Goal: Task Accomplishment & Management: Manage account settings

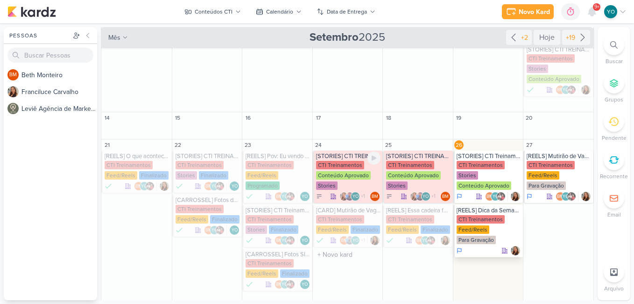
scroll to position [187, 0]
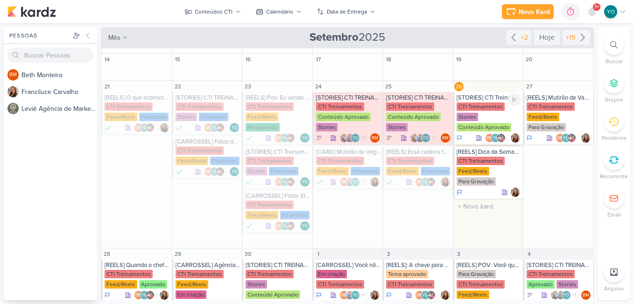
click at [482, 121] on div "CTI Treinamentos Stories Conteúdo Aprovado" at bounding box center [489, 117] width 65 height 30
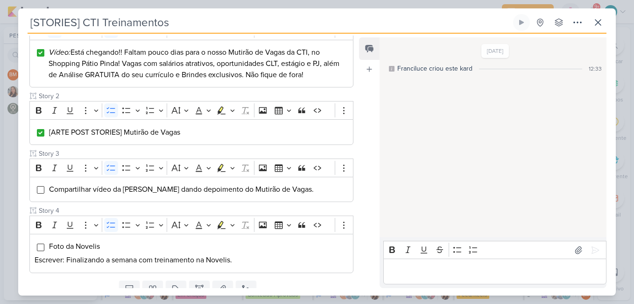
scroll to position [140, 0]
click at [595, 23] on icon at bounding box center [598, 22] width 11 height 11
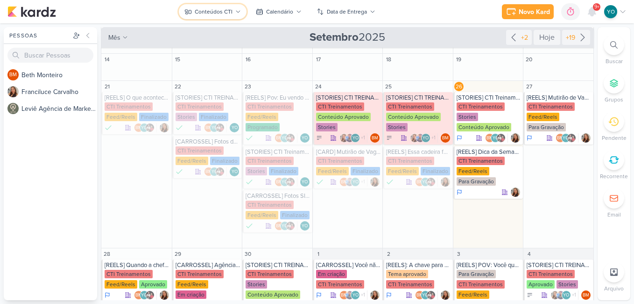
click at [230, 11] on div "Conteúdos CTI" at bounding box center [214, 11] width 38 height 8
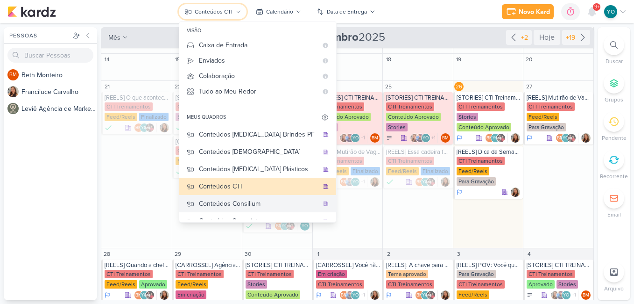
scroll to position [47, 0]
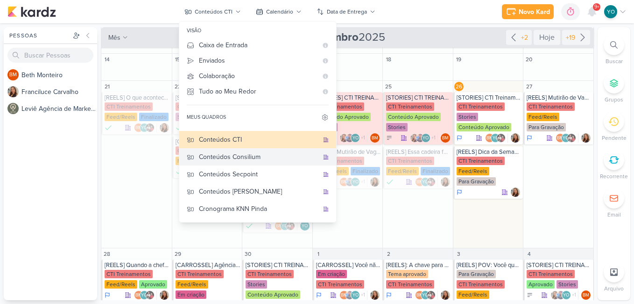
click at [266, 149] on button "Conteúdos Consilium" at bounding box center [257, 156] width 157 height 17
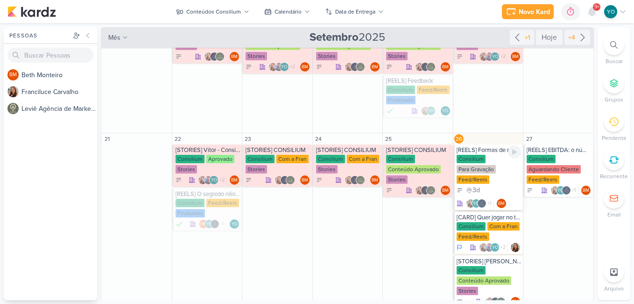
scroll to position [291, 0]
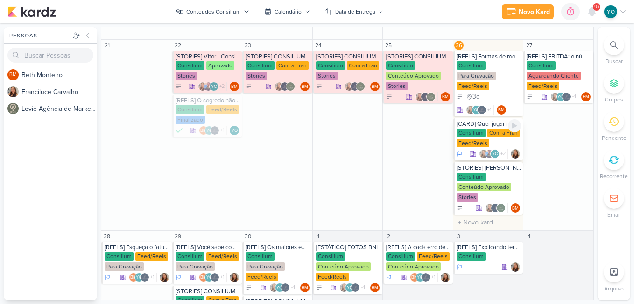
click at [487, 143] on div "Consilium Com a Fran Feed/Reels" at bounding box center [489, 138] width 65 height 20
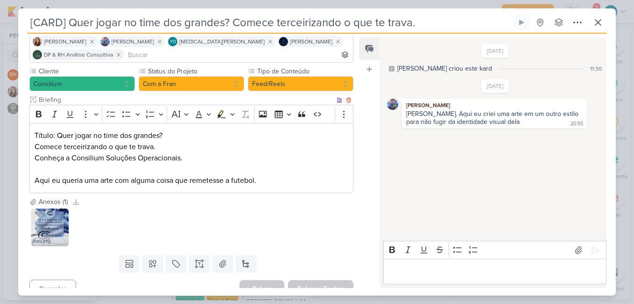
scroll to position [81, 0]
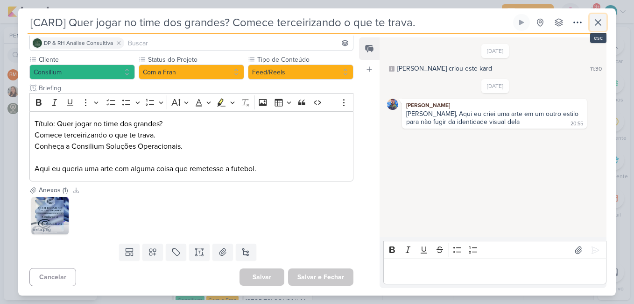
click at [595, 17] on icon at bounding box center [598, 22] width 11 height 11
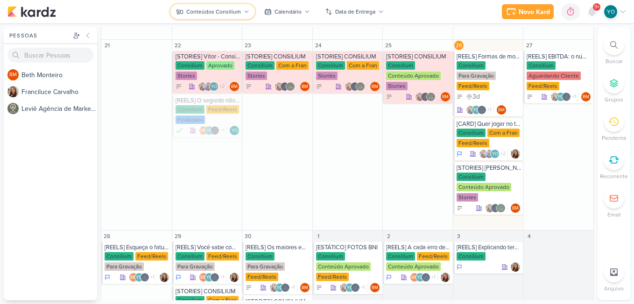
click at [245, 14] on icon at bounding box center [247, 12] width 6 height 6
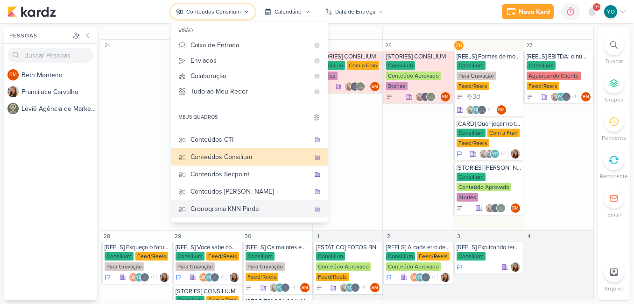
scroll to position [62, 0]
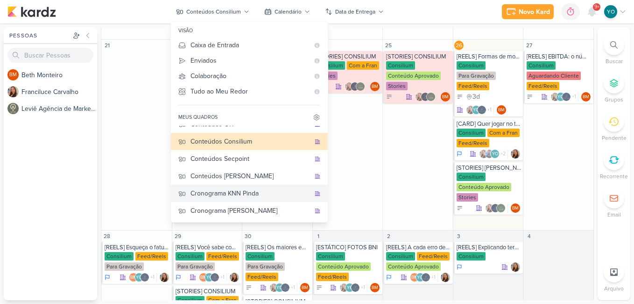
click at [239, 195] on div "Cronograma KNN Pinda" at bounding box center [251, 193] width 120 height 10
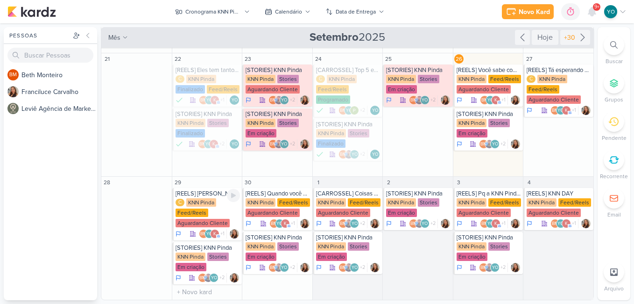
scroll to position [162, 0]
click at [416, 79] on div "KNN Pinda Stories Em criação" at bounding box center [418, 85] width 65 height 20
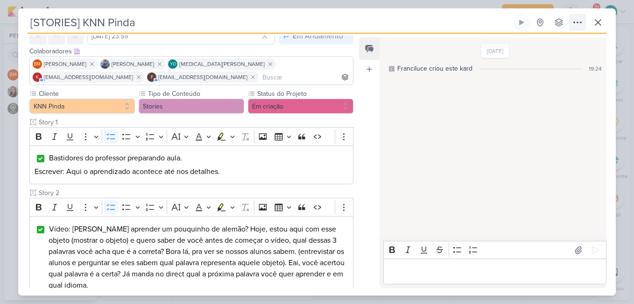
scroll to position [0, 0]
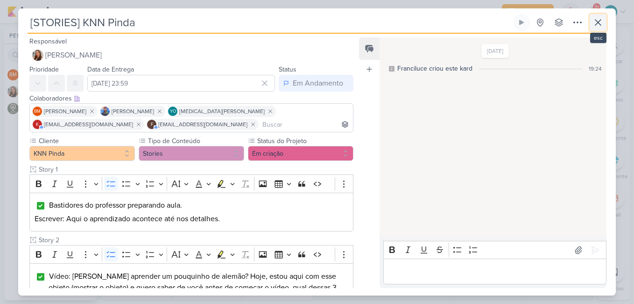
click at [598, 21] on icon at bounding box center [599, 23] width 6 height 6
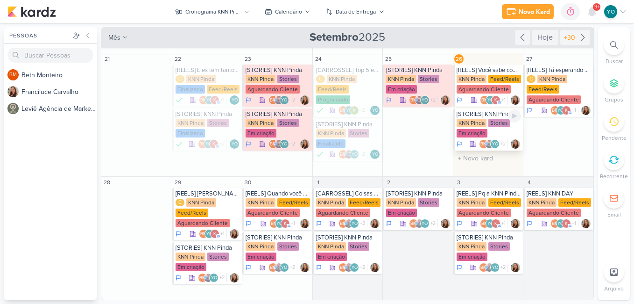
click at [493, 132] on div "KNN Pinda Stories Em criação" at bounding box center [489, 129] width 65 height 20
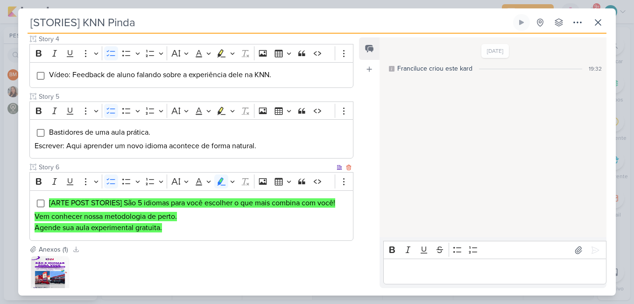
scroll to position [234, 0]
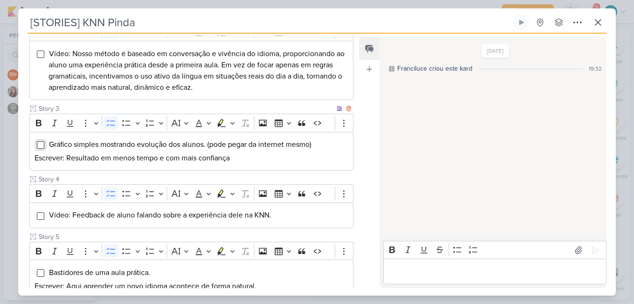
click at [39, 142] on input "Editor editing area: main" at bounding box center [40, 144] width 7 height 7
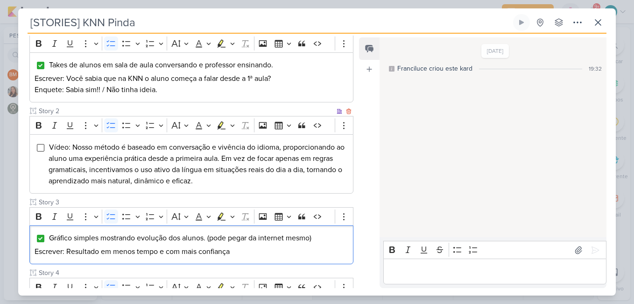
scroll to position [187, 0]
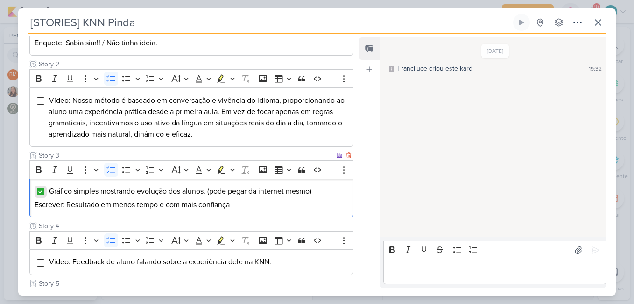
click at [41, 189] on input "Editor editing area: main" at bounding box center [40, 191] width 7 height 7
click at [603, 24] on icon at bounding box center [598, 22] width 11 height 11
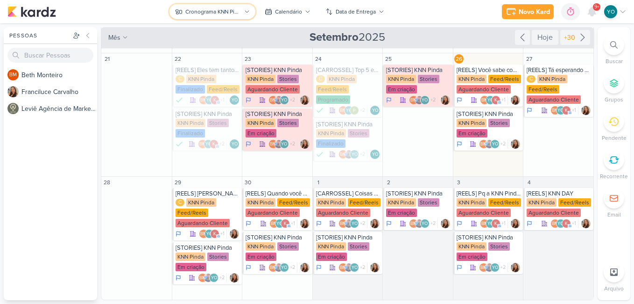
click at [225, 14] on div "Cronograma KNN Pinda" at bounding box center [213, 11] width 56 height 8
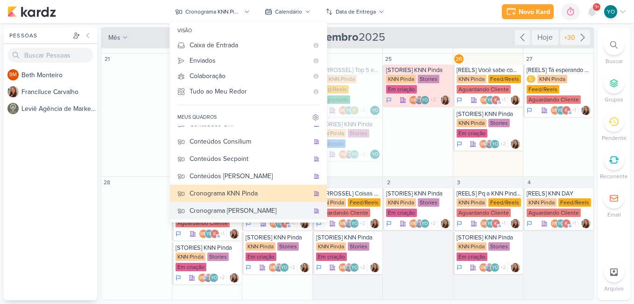
click at [264, 209] on div "Cronograma [PERSON_NAME]" at bounding box center [250, 211] width 120 height 10
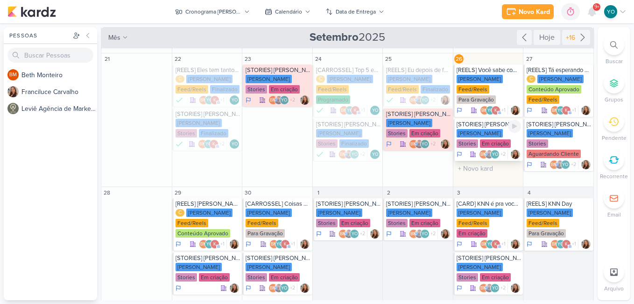
click at [483, 143] on div "Em criação" at bounding box center [495, 143] width 31 height 8
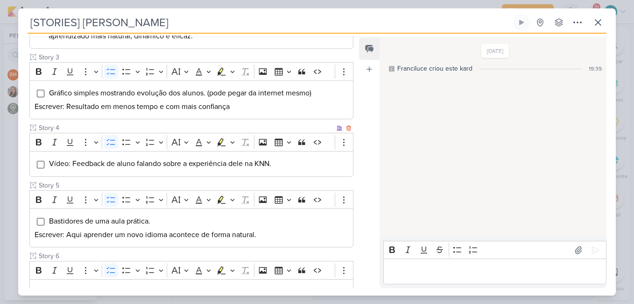
scroll to position [332, 0]
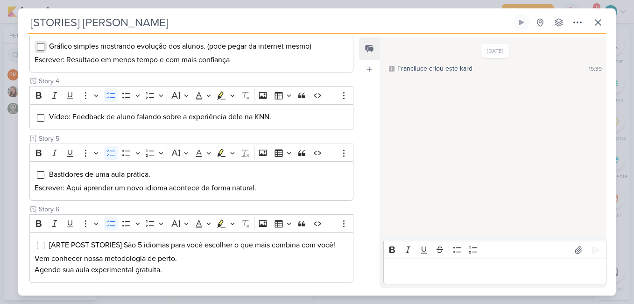
click at [38, 48] on input "Editor editing area: main" at bounding box center [40, 46] width 7 height 7
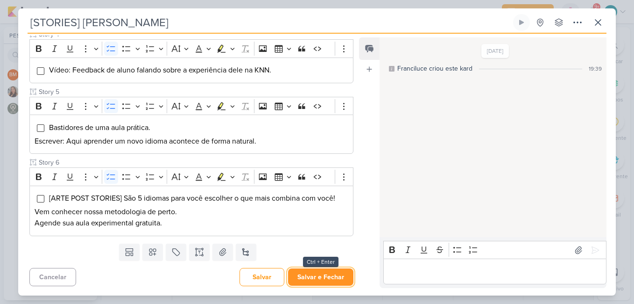
click at [327, 275] on button "Salvar e Fechar" at bounding box center [320, 276] width 65 height 17
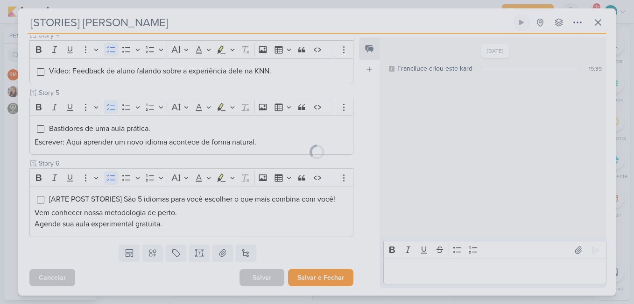
scroll to position [377, 0]
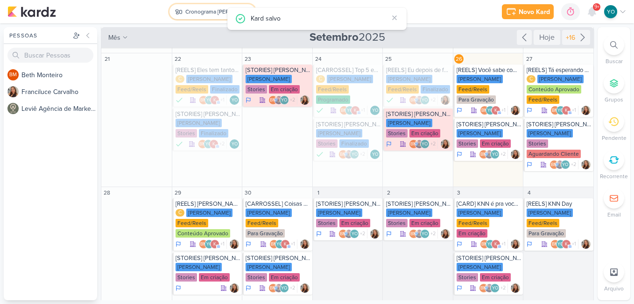
click at [212, 7] on button "Cronograma [PERSON_NAME]" at bounding box center [213, 11] width 86 height 15
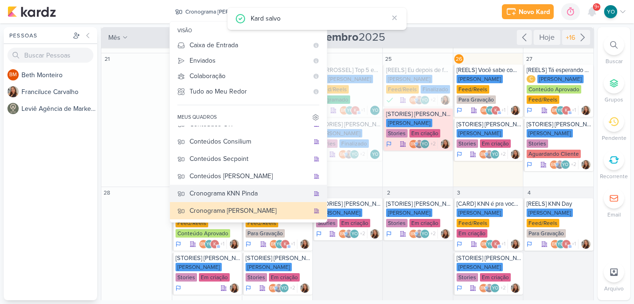
click at [243, 193] on div "Cronograma KNN Pinda" at bounding box center [250, 193] width 120 height 10
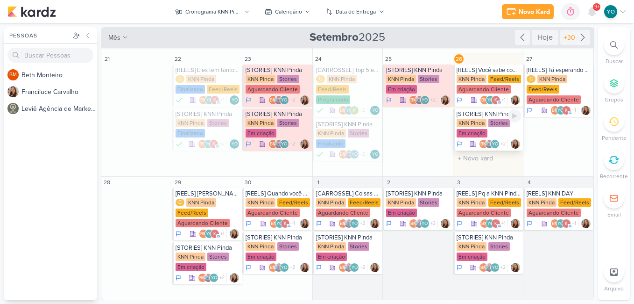
click at [485, 128] on div "KNN Pinda Stories Em criação" at bounding box center [489, 129] width 65 height 20
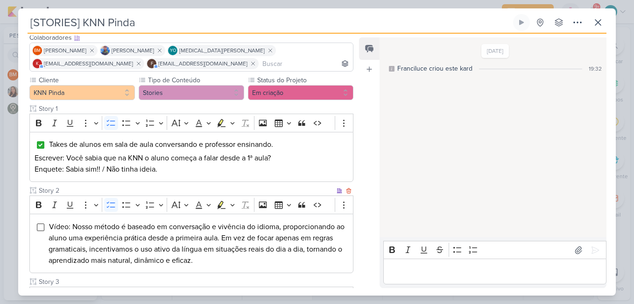
scroll to position [201, 0]
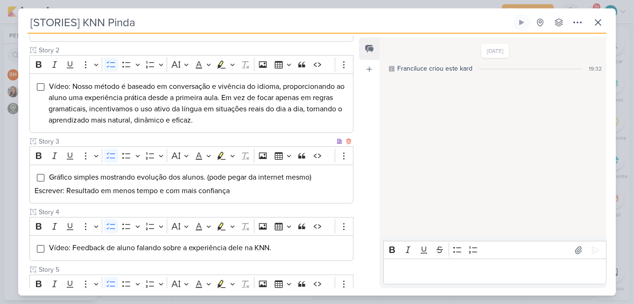
click at [49, 181] on span "Gráfico simples mostrando evolução dos alunos. (pode pegar da internet mesmo)" at bounding box center [180, 176] width 263 height 9
click at [43, 177] on input "Editor editing area: main" at bounding box center [40, 177] width 7 height 7
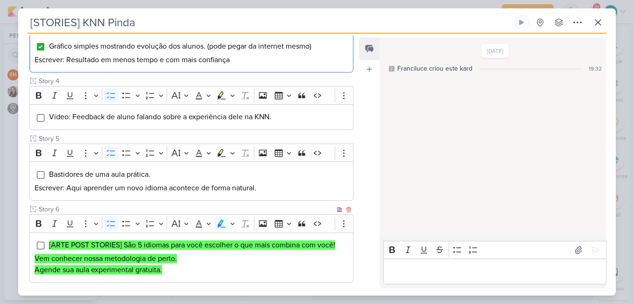
scroll to position [433, 0]
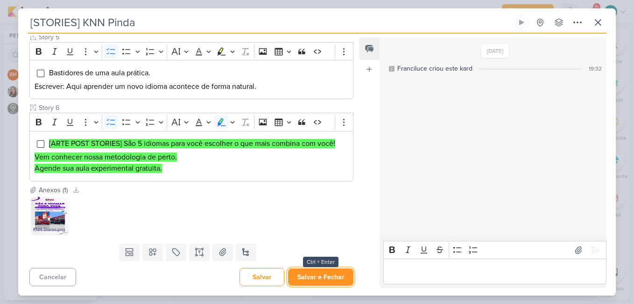
click at [321, 280] on button "Salvar e Fechar" at bounding box center [320, 276] width 65 height 17
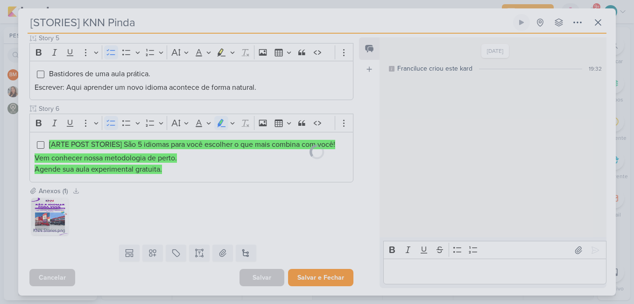
scroll to position [432, 0]
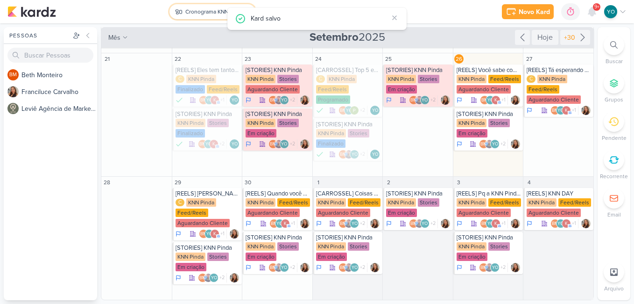
click at [203, 7] on button "Cronograma KNN Pinda" at bounding box center [213, 11] width 86 height 15
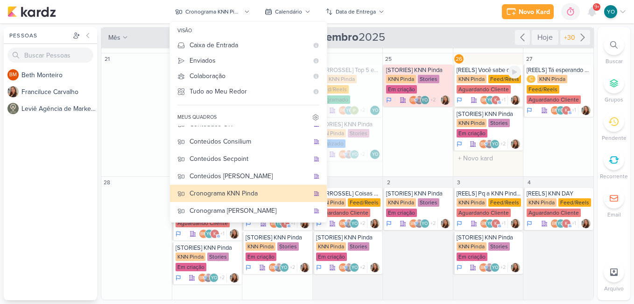
click at [489, 75] on div "Feed/Reels" at bounding box center [505, 79] width 33 height 8
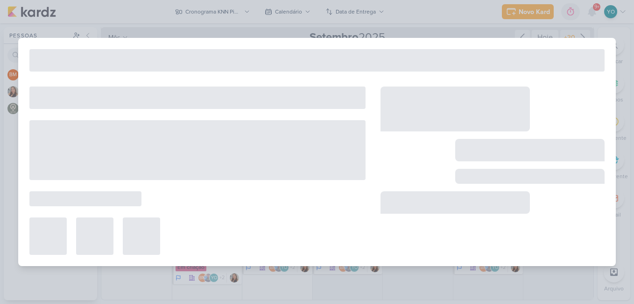
type input "[REELS] Você sabe como se fala isso em espanhol?"
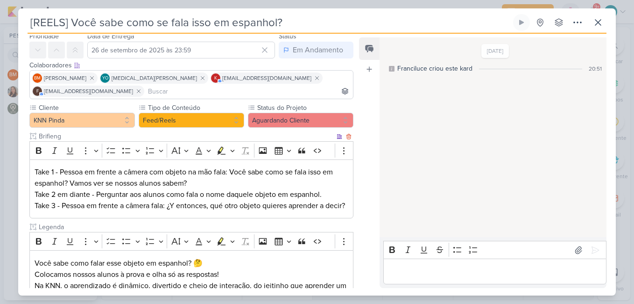
scroll to position [0, 0]
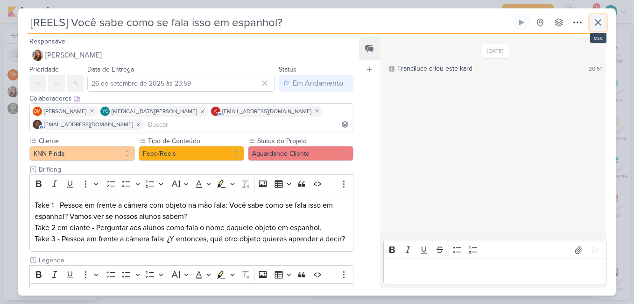
click at [603, 26] on icon at bounding box center [598, 22] width 11 height 11
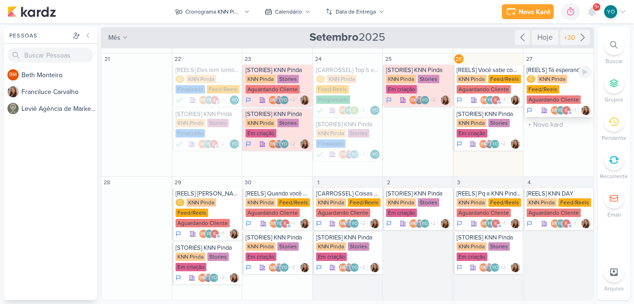
click at [566, 87] on div "C KNN Pinda Feed/Reels Aguardando Cliente" at bounding box center [559, 90] width 65 height 30
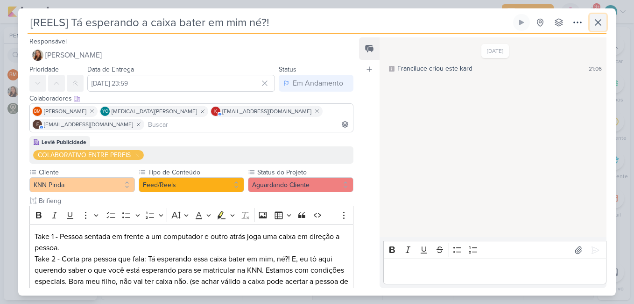
click at [603, 26] on icon at bounding box center [598, 22] width 11 height 11
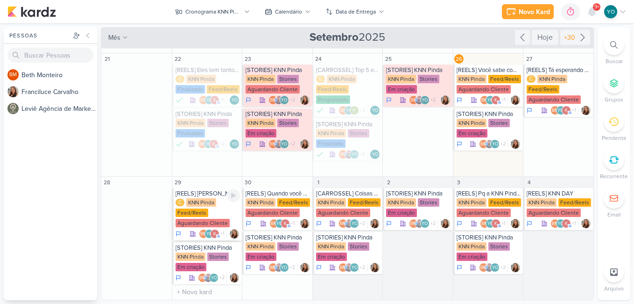
click at [212, 214] on div "C KNN Pinda Feed/Reels Aguardando Cliente" at bounding box center [208, 213] width 65 height 30
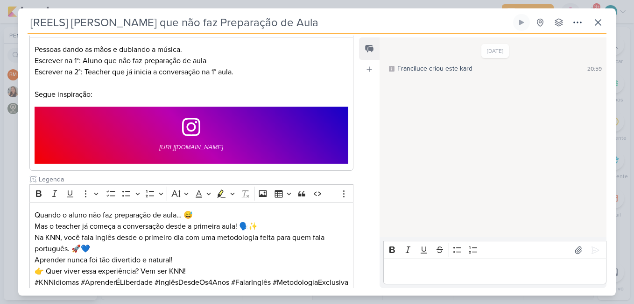
scroll to position [257, 0]
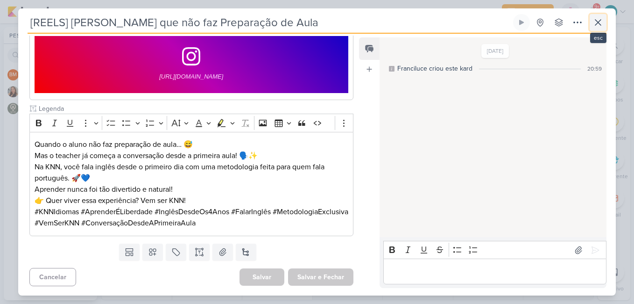
click at [601, 22] on icon at bounding box center [598, 22] width 11 height 11
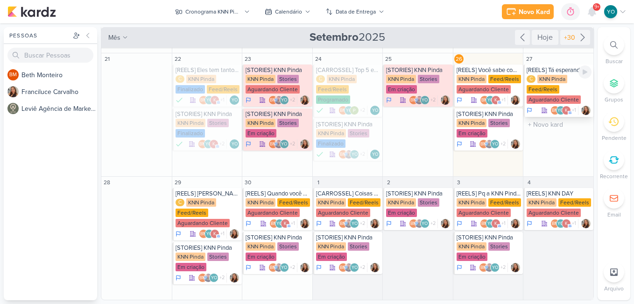
click at [551, 92] on div "Feed/Reels" at bounding box center [543, 89] width 33 height 8
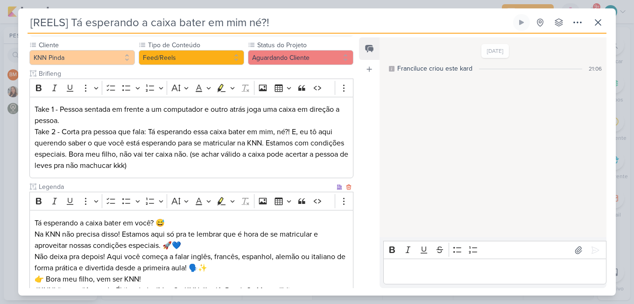
scroll to position [205, 0]
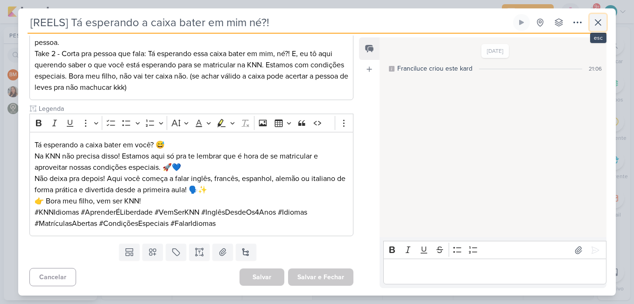
click at [602, 21] on icon at bounding box center [598, 22] width 11 height 11
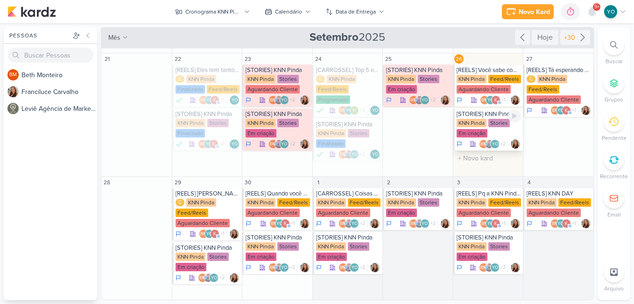
click at [492, 123] on div "Stories" at bounding box center [499, 123] width 21 height 8
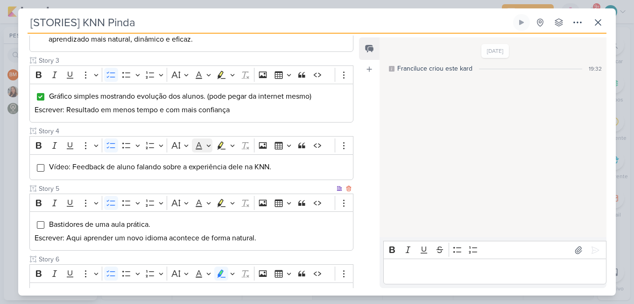
scroll to position [280, 0]
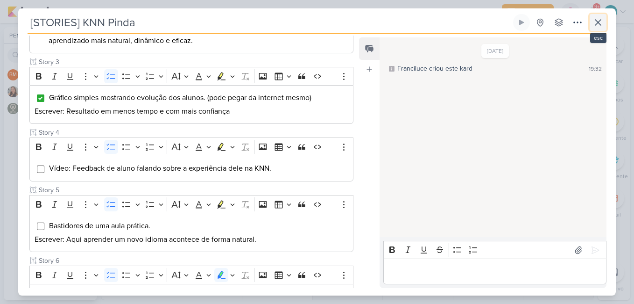
click at [597, 18] on icon at bounding box center [598, 22] width 11 height 11
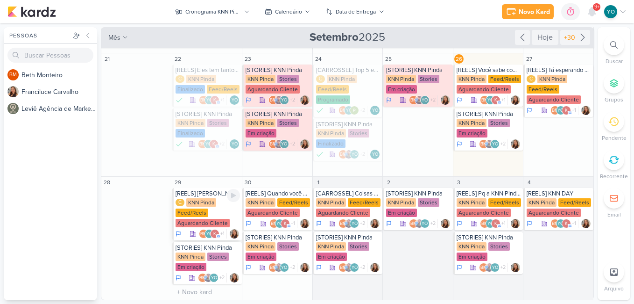
click at [215, 208] on div "C KNN Pinda Feed/Reels Aguardando Cliente" at bounding box center [208, 213] width 65 height 30
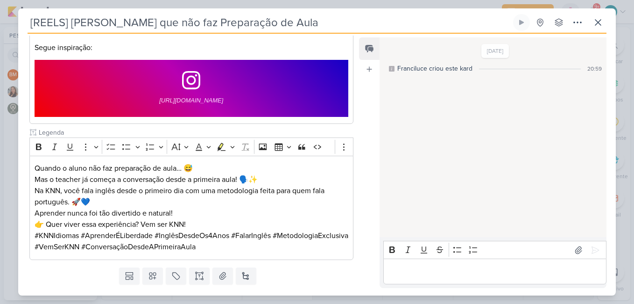
scroll to position [0, 0]
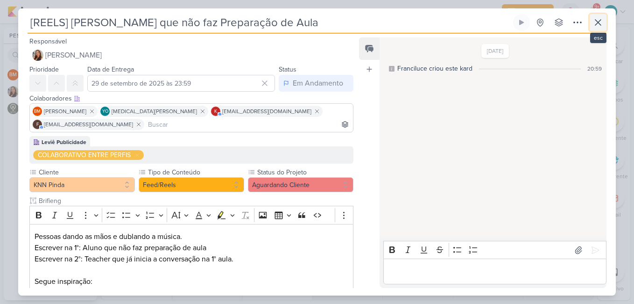
click at [599, 21] on icon at bounding box center [599, 23] width 6 height 6
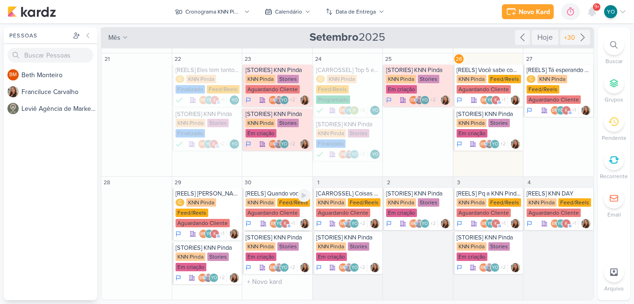
click at [270, 201] on div "KNN Pinda" at bounding box center [261, 202] width 30 height 8
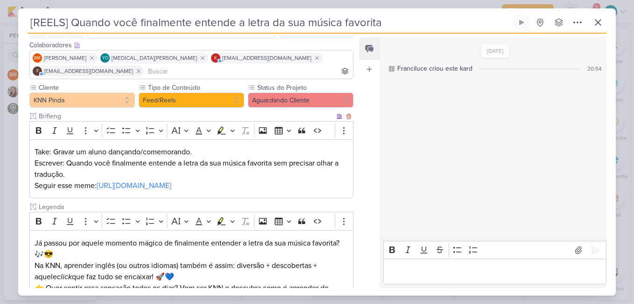
scroll to position [47, 0]
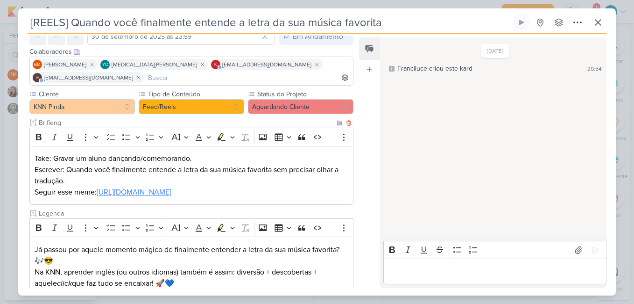
click at [157, 195] on link "[URL][DOMAIN_NAME]" at bounding box center [134, 191] width 75 height 9
click at [422, 185] on div "[DATE] Franciluce criou este kard 20:54" at bounding box center [493, 137] width 226 height 199
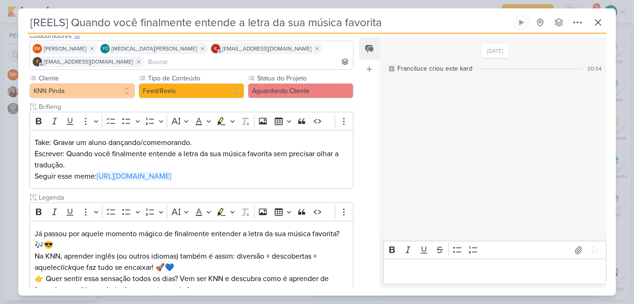
scroll to position [93, 0]
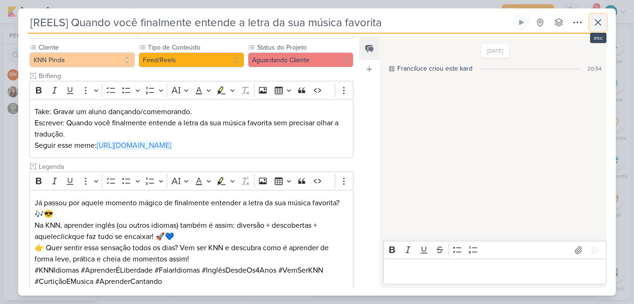
click at [599, 22] on icon at bounding box center [599, 23] width 6 height 6
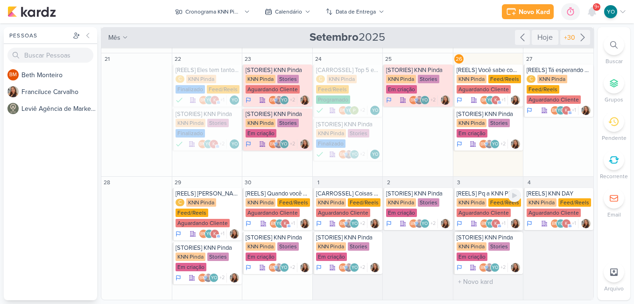
click at [482, 211] on div "Aguardando Cliente" at bounding box center [484, 212] width 54 height 8
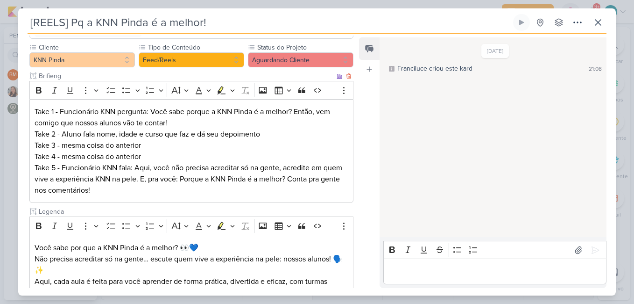
scroll to position [0, 0]
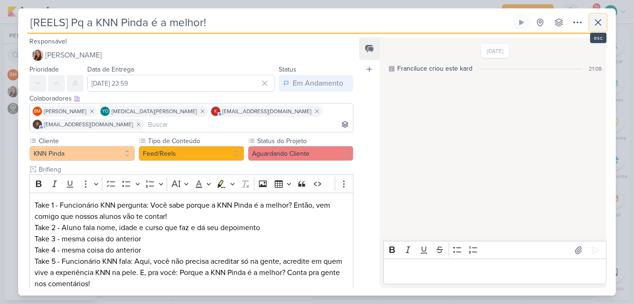
click at [600, 25] on icon at bounding box center [598, 22] width 11 height 11
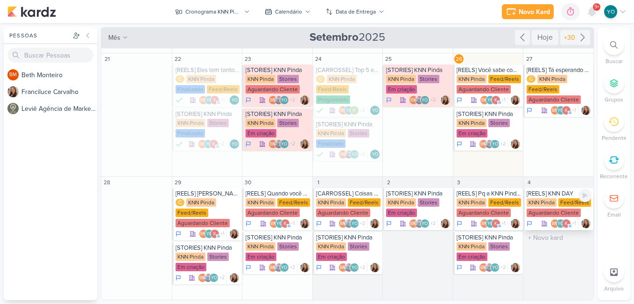
click at [559, 206] on div "Feed/Reels" at bounding box center [575, 202] width 33 height 8
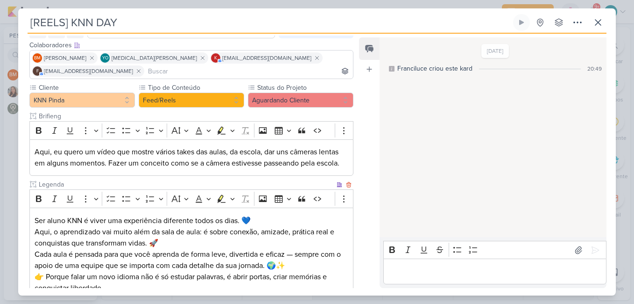
scroll to position [93, 0]
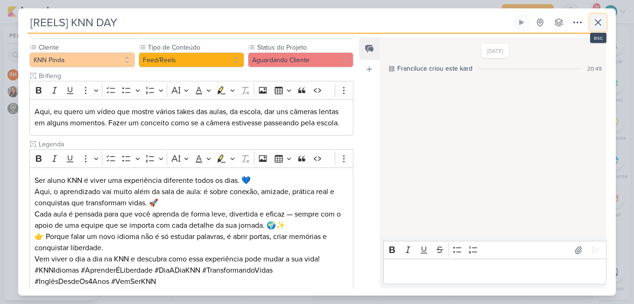
click at [595, 25] on icon at bounding box center [598, 22] width 11 height 11
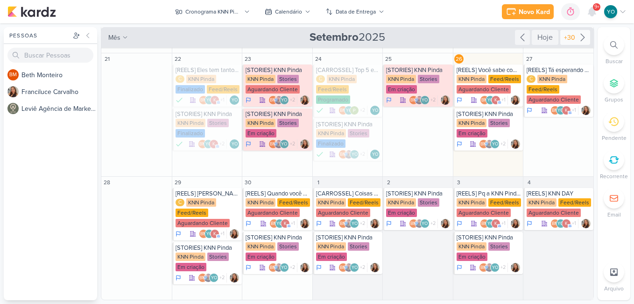
click at [580, 37] on icon at bounding box center [582, 37] width 11 height 11
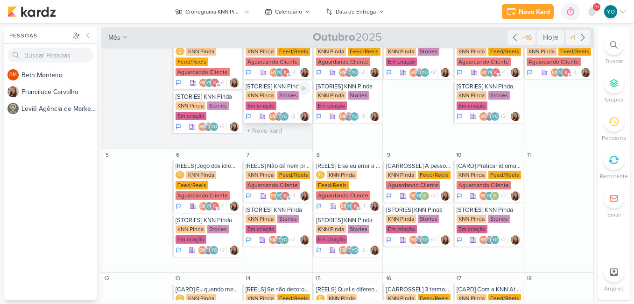
scroll to position [22, 0]
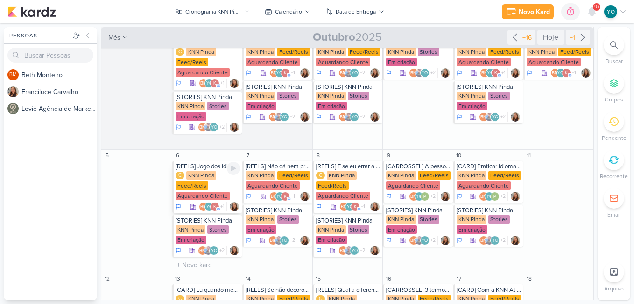
click at [208, 183] on div "C KNN Pinda Feed/Reels Aguardando Cliente" at bounding box center [208, 186] width 65 height 30
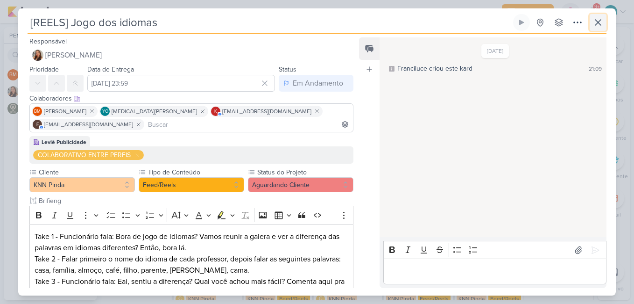
click at [598, 22] on icon at bounding box center [599, 23] width 6 height 6
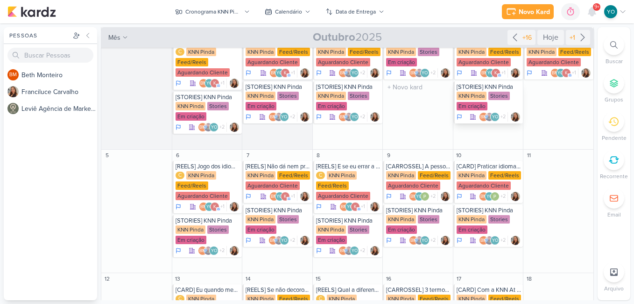
scroll to position [0, 0]
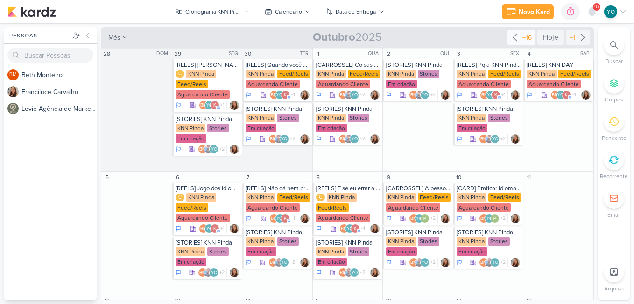
click at [513, 38] on icon at bounding box center [515, 37] width 4 height 7
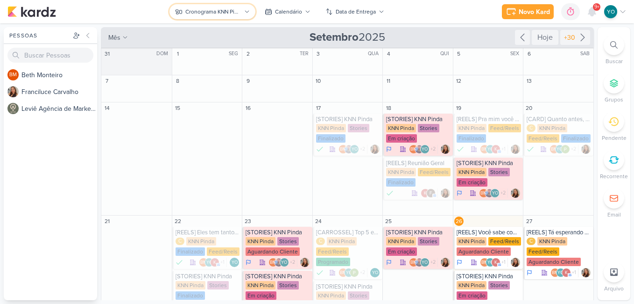
click at [225, 14] on div "Cronograma KNN Pinda" at bounding box center [213, 11] width 56 height 8
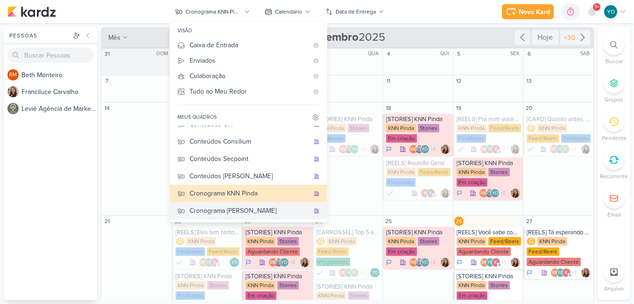
click at [253, 213] on div "Cronograma [PERSON_NAME]" at bounding box center [250, 211] width 120 height 10
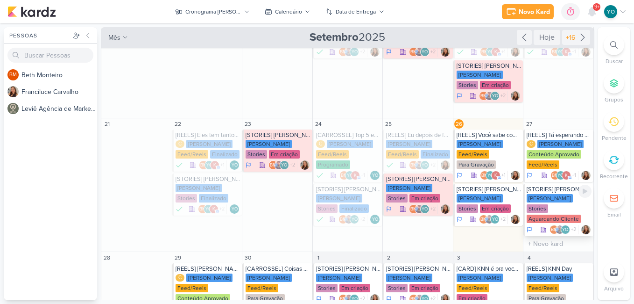
scroll to position [140, 0]
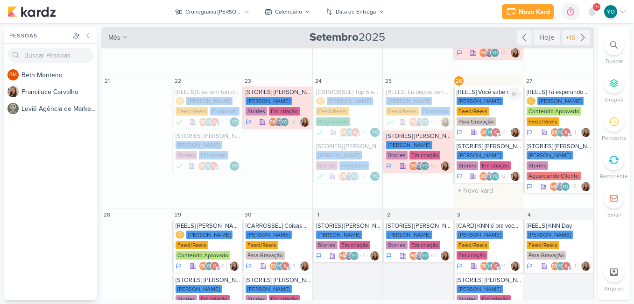
click at [497, 114] on div "[PERSON_NAME] Feed/Reels Para Gravação" at bounding box center [489, 112] width 65 height 30
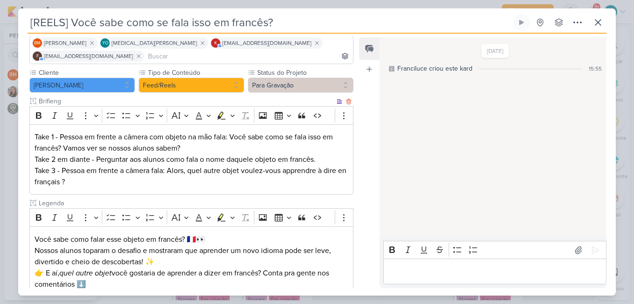
scroll to position [47, 0]
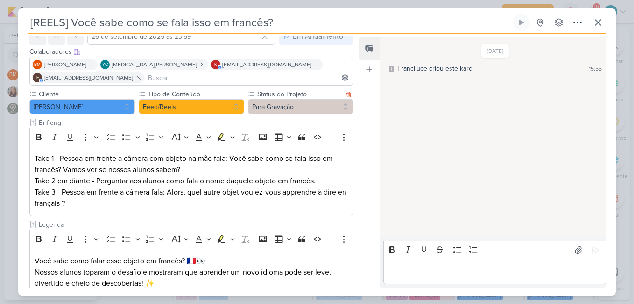
scroll to position [140, 0]
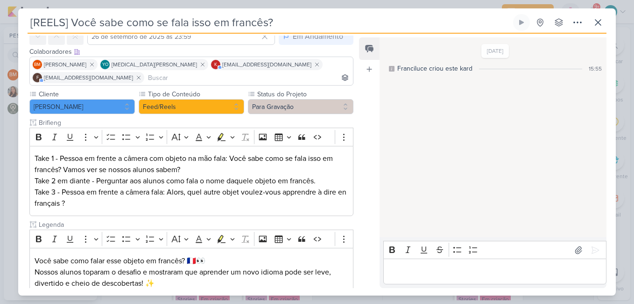
click at [387, 197] on div "14/9/25 Franciluce criou este kard 15:55" at bounding box center [493, 137] width 226 height 199
click at [600, 21] on icon at bounding box center [599, 23] width 6 height 6
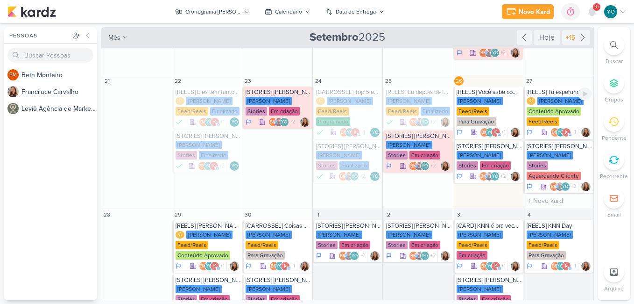
click at [560, 105] on div "C KNN Moreira Conteúdo Aprovado Feed/Reels" at bounding box center [559, 112] width 65 height 30
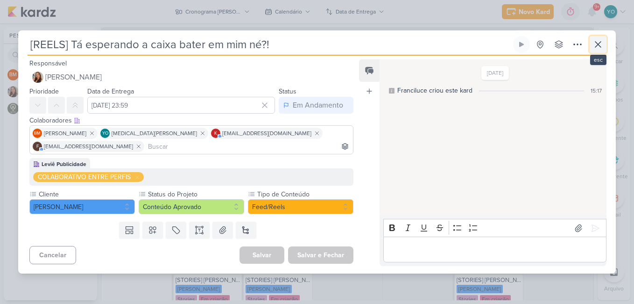
click at [595, 41] on icon at bounding box center [598, 44] width 11 height 11
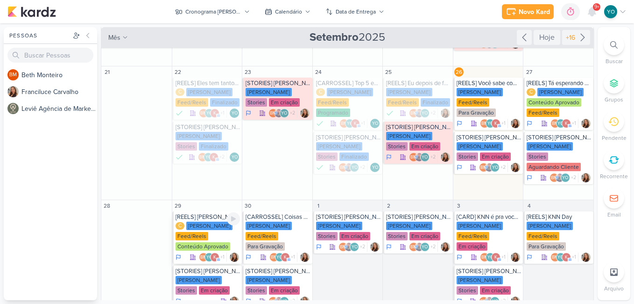
scroll to position [162, 0]
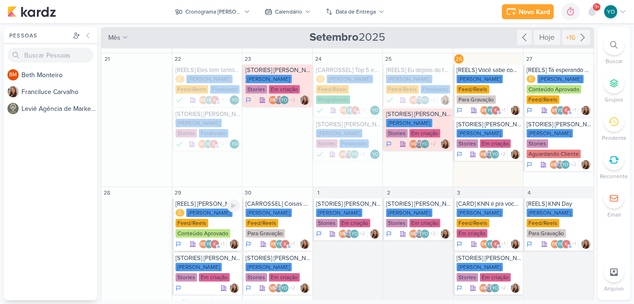
click at [206, 208] on div "[PERSON_NAME]" at bounding box center [209, 212] width 46 height 8
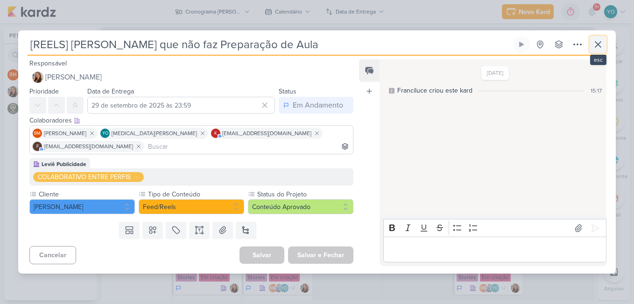
click at [599, 44] on icon at bounding box center [599, 45] width 6 height 6
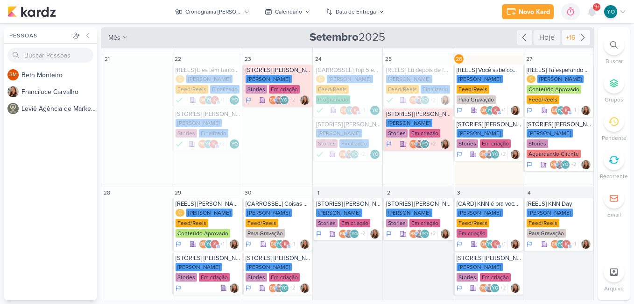
click at [577, 33] on icon at bounding box center [582, 37] width 11 height 11
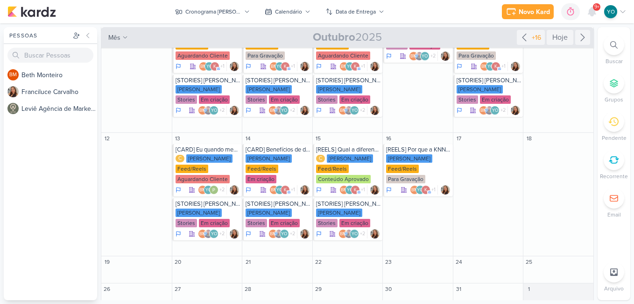
scroll to position [0, 0]
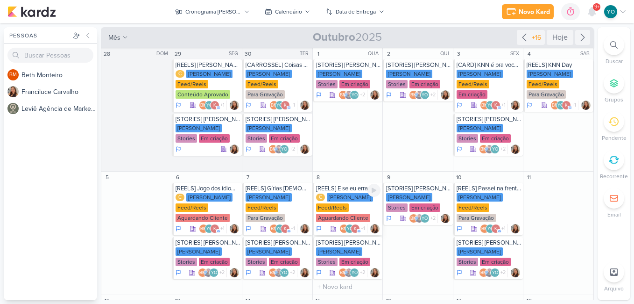
click at [352, 203] on div "C KNN Moreira Feed/Reels Aguardando Cliente" at bounding box center [348, 208] width 65 height 30
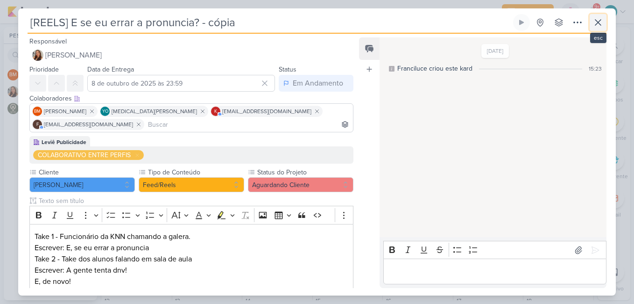
click at [604, 22] on button at bounding box center [598, 22] width 17 height 17
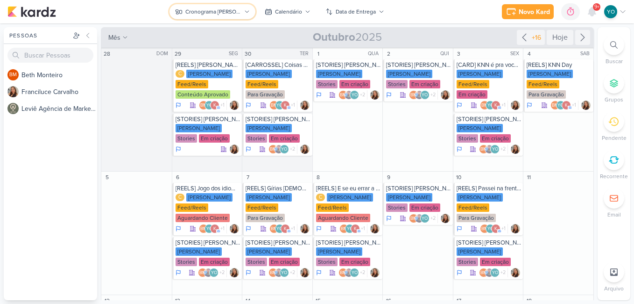
click at [246, 12] on icon at bounding box center [247, 12] width 6 height 6
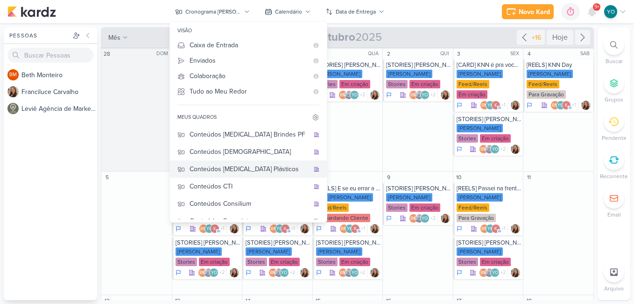
click at [258, 169] on div "Conteúdos [MEDICAL_DATA] Plásticos" at bounding box center [250, 169] width 120 height 10
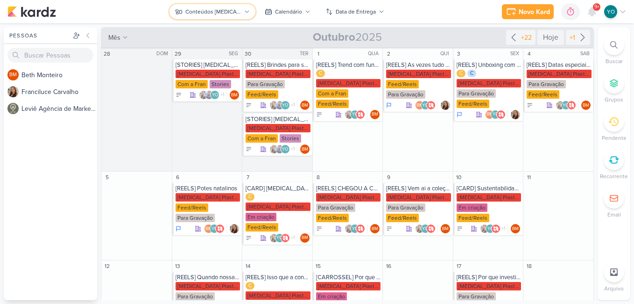
click at [238, 14] on div "Conteúdos [MEDICAL_DATA] Plásticos" at bounding box center [213, 11] width 56 height 8
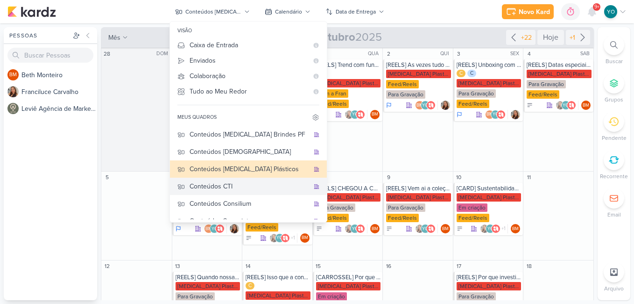
click at [262, 190] on div "Conteúdos CTI" at bounding box center [250, 186] width 120 height 10
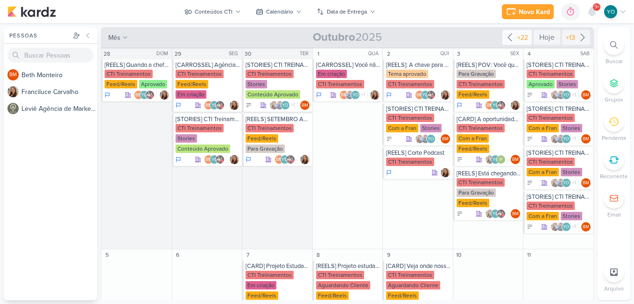
click at [504, 40] on icon at bounding box center [509, 37] width 11 height 11
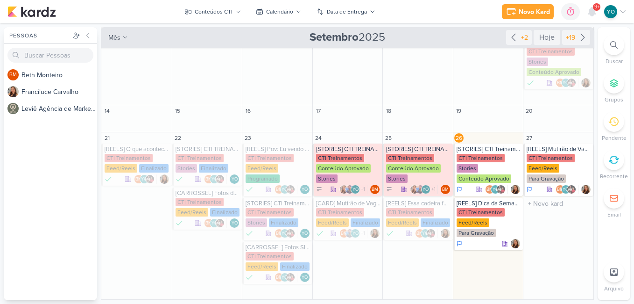
scroll to position [140, 0]
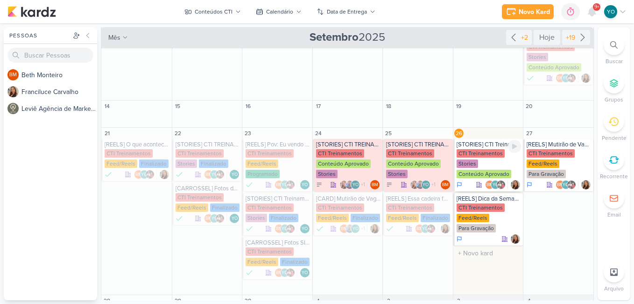
click at [480, 159] on div "CTI Treinamentos Stories Conteúdo Aprovado" at bounding box center [489, 164] width 65 height 30
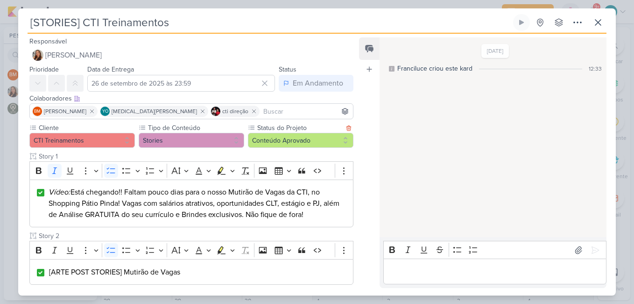
scroll to position [177, 0]
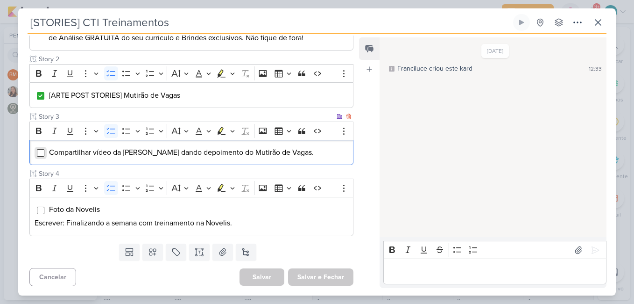
click at [42, 150] on input "Editor editing area: main" at bounding box center [40, 152] width 7 height 7
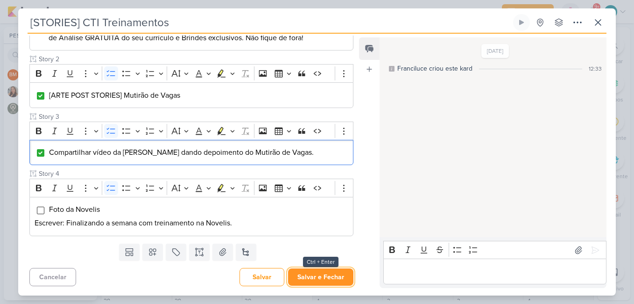
click at [318, 270] on button "Salvar e Fechar" at bounding box center [320, 276] width 65 height 17
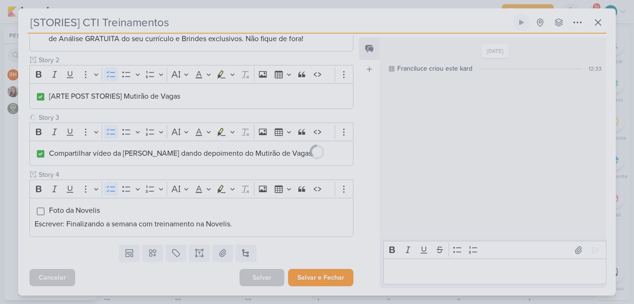
scroll to position [176, 0]
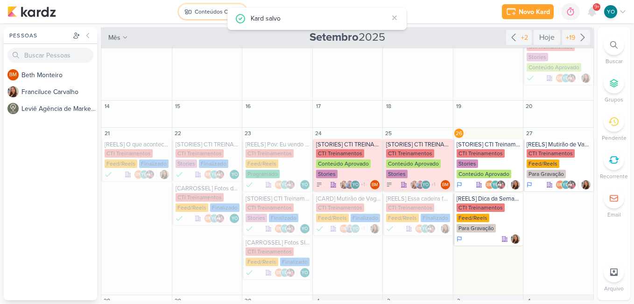
click at [199, 10] on div "Conteúdos CTI" at bounding box center [214, 11] width 38 height 8
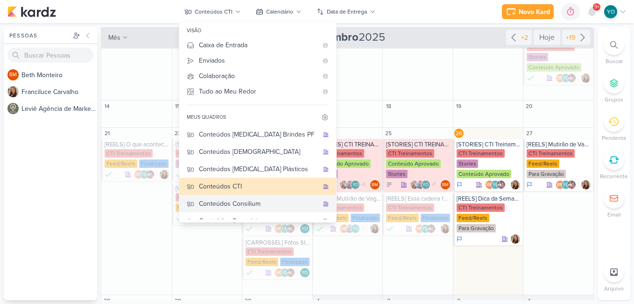
click at [252, 205] on div "Conteúdos Consilium" at bounding box center [259, 204] width 120 height 10
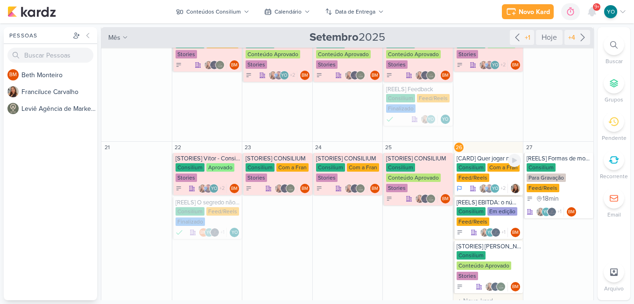
scroll to position [244, 0]
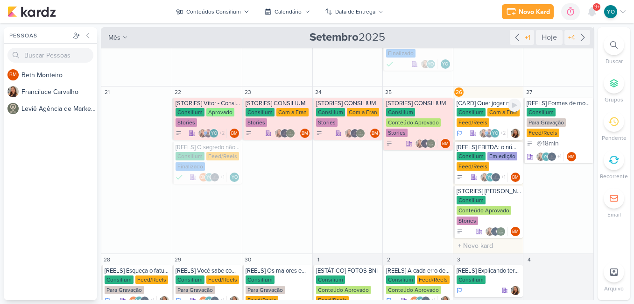
click at [491, 117] on div "Consilium Com a Fran Feed/Reels" at bounding box center [489, 118] width 65 height 20
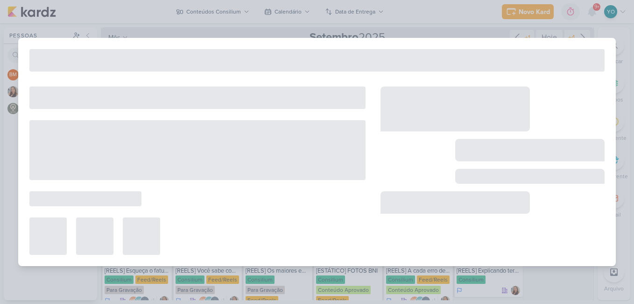
type input "[CARD] Quer jogar no time dos grandes? Comece terceirizando o que te trava."
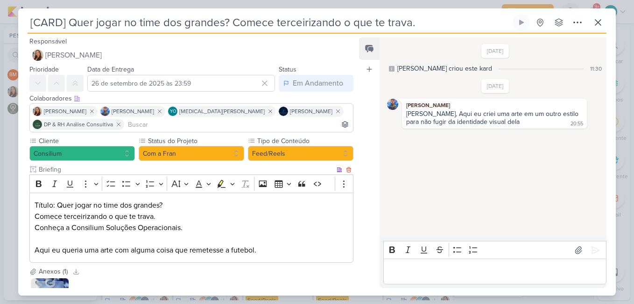
scroll to position [81, 0]
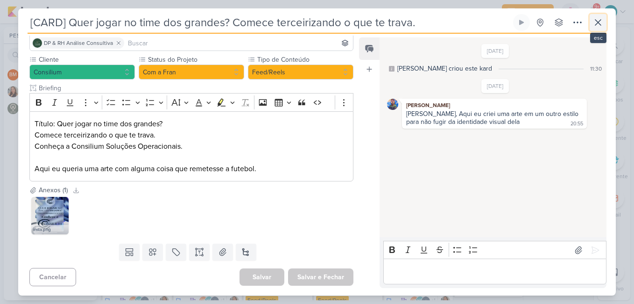
click at [602, 24] on icon at bounding box center [598, 22] width 11 height 11
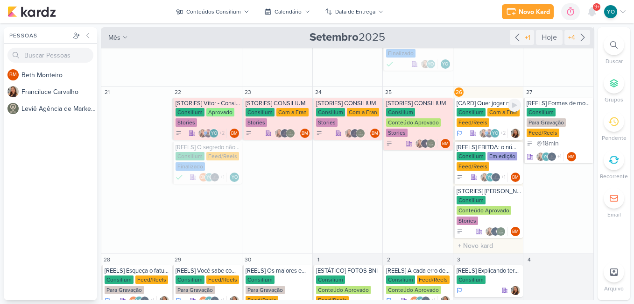
click at [498, 119] on div "Consilium Com a Fran Feed/Reels" at bounding box center [489, 118] width 65 height 20
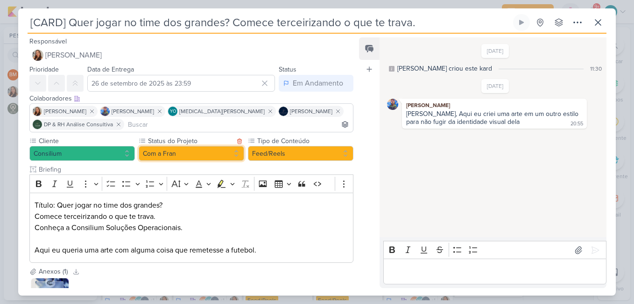
click at [209, 149] on button "Com a Fran" at bounding box center [192, 153] width 106 height 15
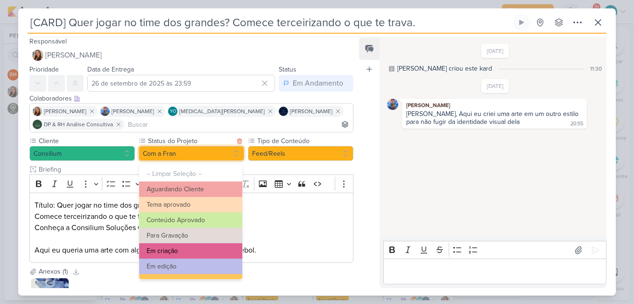
scroll to position [106, 0]
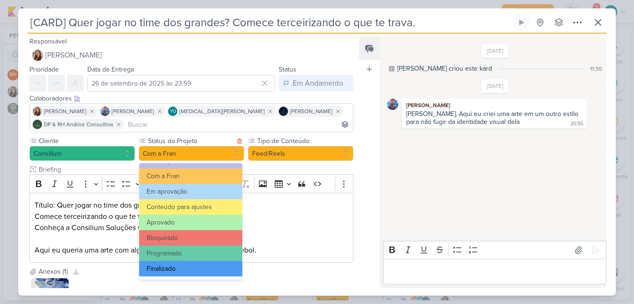
click at [192, 263] on button "Finalizado" at bounding box center [190, 268] width 103 height 15
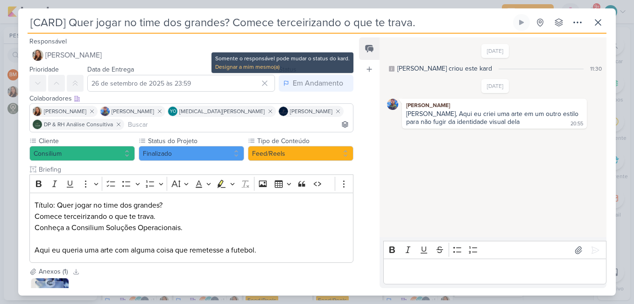
click at [267, 62] on div "Somente o responsável pode mudar o status do kard." at bounding box center [282, 58] width 135 height 8
click at [270, 67] on div "Designar a mim mesmo(a)" at bounding box center [282, 67] width 135 height 8
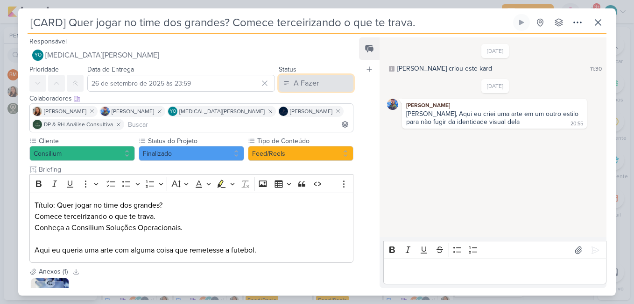
click at [300, 76] on button "A Fazer" at bounding box center [316, 83] width 75 height 17
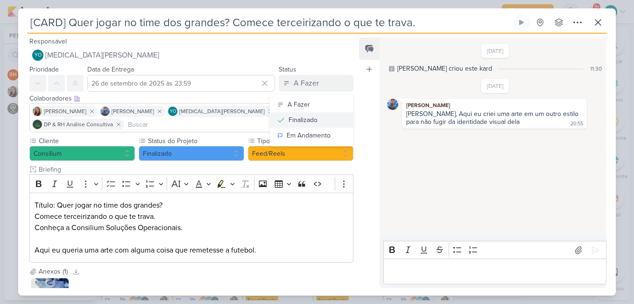
click at [296, 118] on div "Finalizado" at bounding box center [303, 120] width 29 height 10
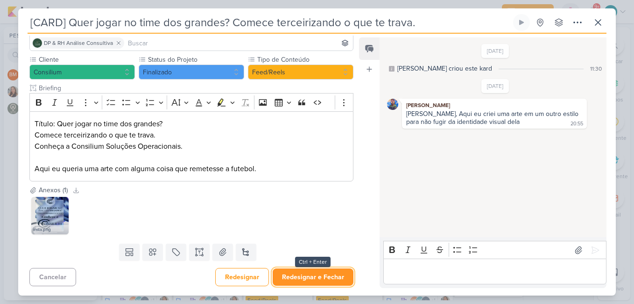
click at [328, 275] on button "Redesignar e Fechar" at bounding box center [313, 276] width 81 height 17
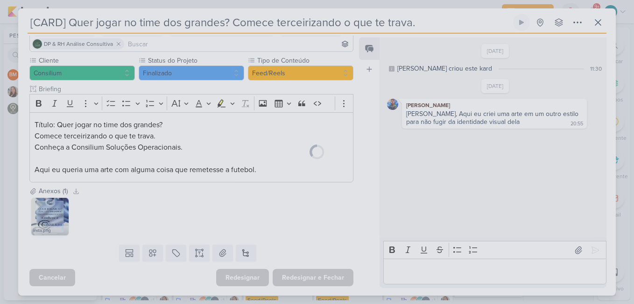
scroll to position [80, 0]
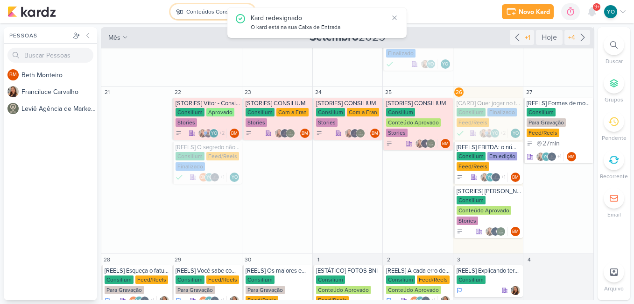
click at [211, 14] on div "Conteúdos Consilium" at bounding box center [213, 11] width 55 height 8
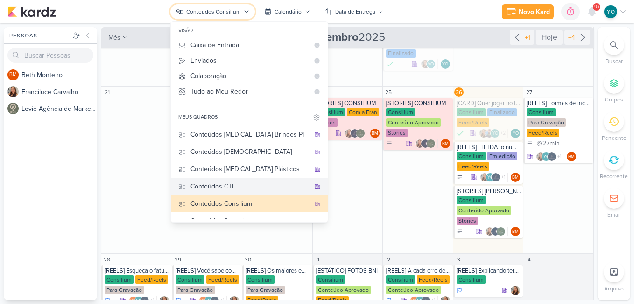
scroll to position [62, 0]
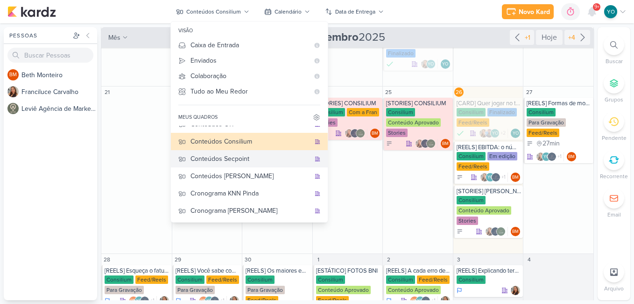
click at [258, 163] on div "Conteúdos Secpoint" at bounding box center [251, 159] width 120 height 10
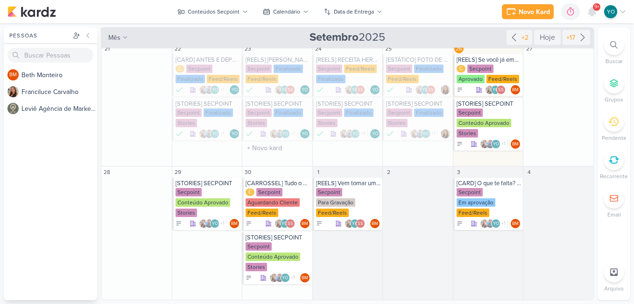
scroll to position [139, 0]
click at [205, 8] on div "Conteúdos Secpoint" at bounding box center [214, 11] width 52 height 8
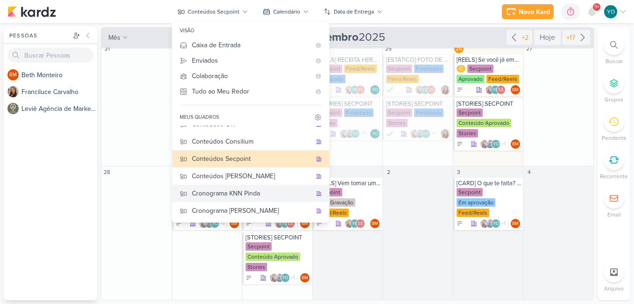
click at [255, 194] on div "Cronograma KNN Pinda" at bounding box center [252, 193] width 120 height 10
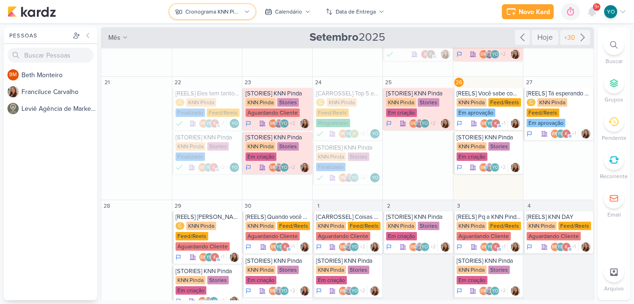
click at [242, 11] on button "Cronograma KNN Pinda" at bounding box center [213, 11] width 86 height 15
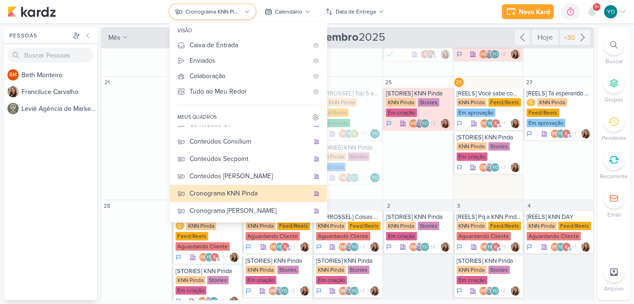
click at [242, 11] on button "Cronograma KNN Pinda" at bounding box center [213, 11] width 86 height 15
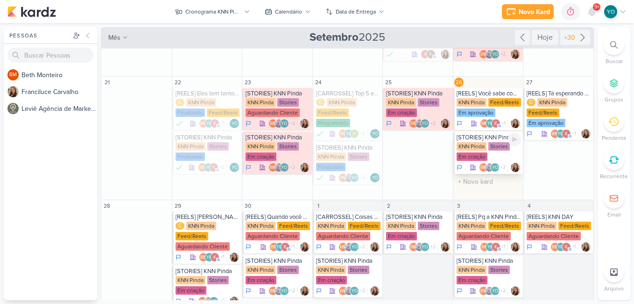
click at [487, 156] on div "KNN Pinda Stories Em criação" at bounding box center [489, 152] width 65 height 20
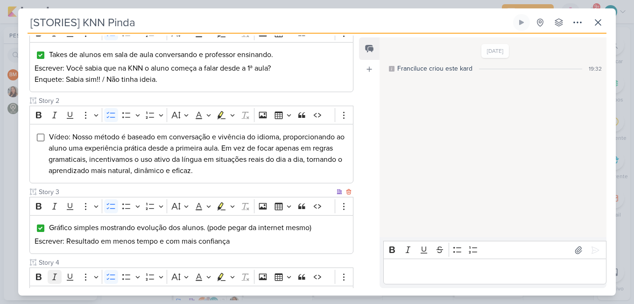
scroll to position [201, 0]
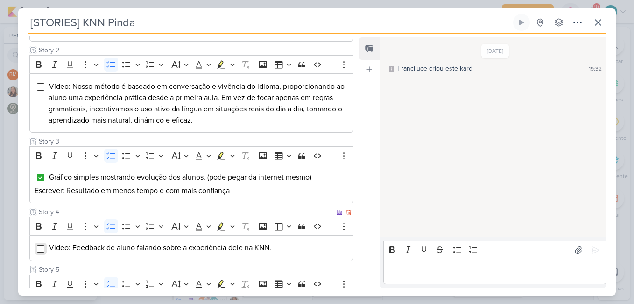
click at [41, 247] on input "Editor editing area: main" at bounding box center [40, 248] width 7 height 7
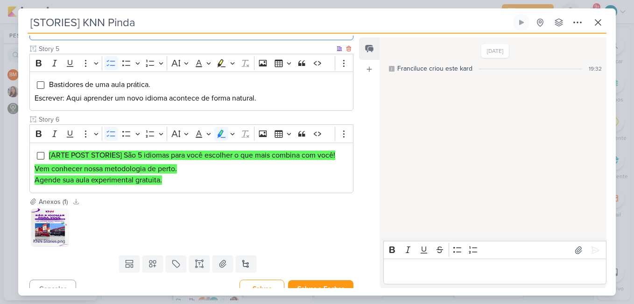
scroll to position [433, 0]
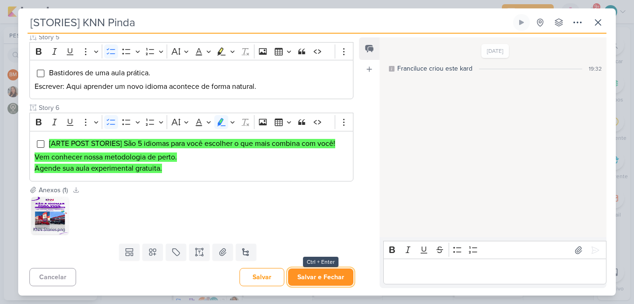
click at [337, 281] on button "Salvar e Fechar" at bounding box center [320, 276] width 65 height 17
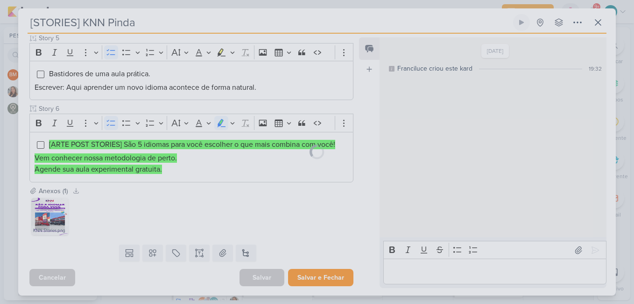
scroll to position [432, 0]
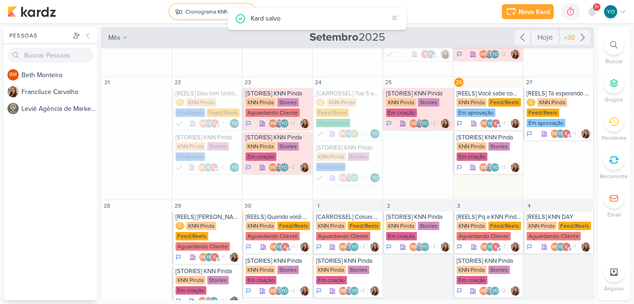
click at [206, 14] on div "Cronograma KNN Pinda" at bounding box center [213, 11] width 56 height 8
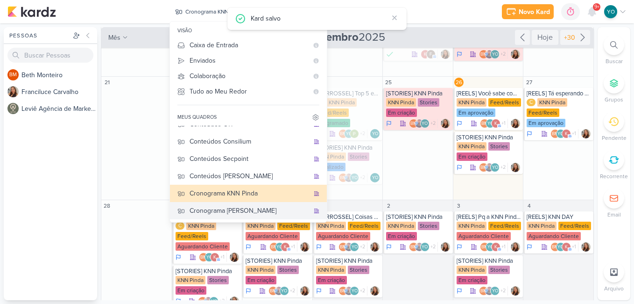
click at [260, 209] on div "Cronograma [PERSON_NAME]" at bounding box center [250, 211] width 120 height 10
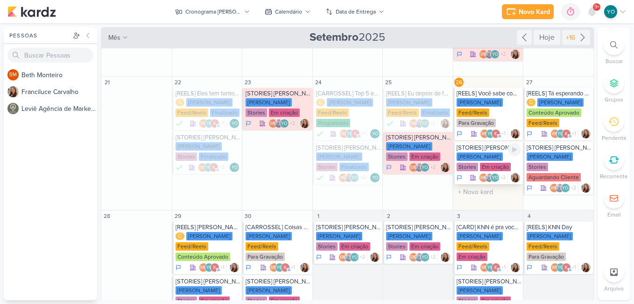
click at [473, 161] on div "KNN Moreira Stories Em criação" at bounding box center [489, 162] width 65 height 20
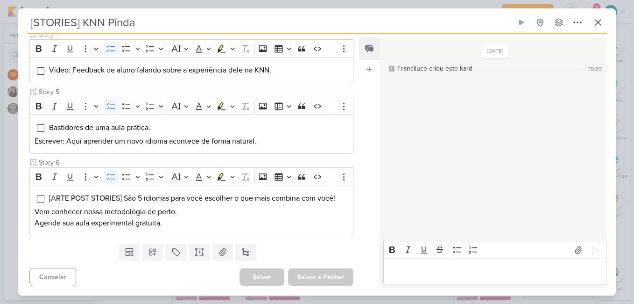
type input "[STORIES] [PERSON_NAME]"
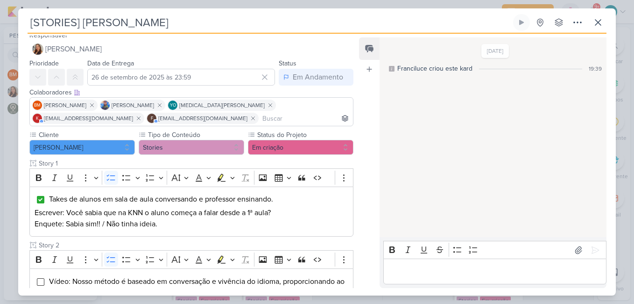
scroll to position [240, 0]
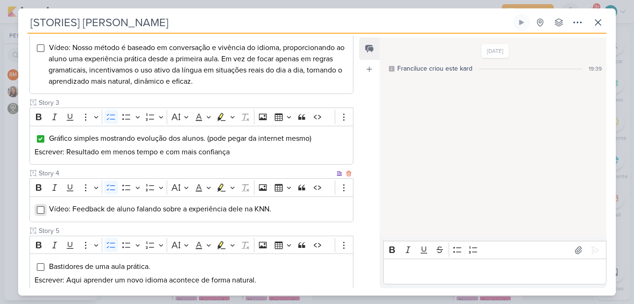
click at [40, 206] on input "Editor editing area: main" at bounding box center [40, 209] width 7 height 7
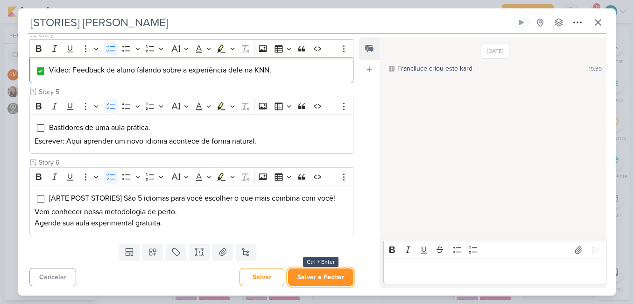
click at [318, 274] on button "Salvar e Fechar" at bounding box center [320, 276] width 65 height 17
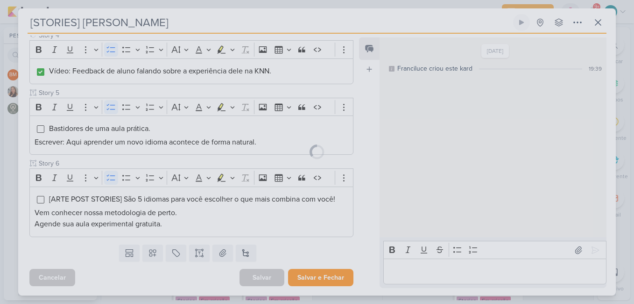
scroll to position [377, 0]
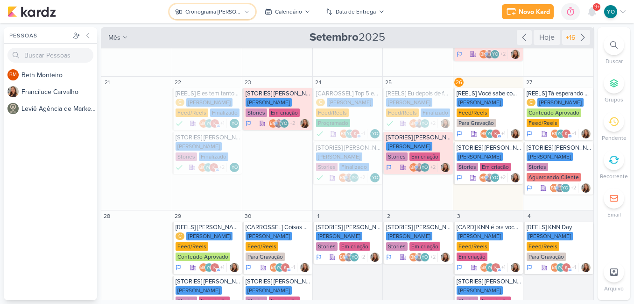
click at [234, 10] on div "Cronograma [PERSON_NAME]" at bounding box center [213, 11] width 56 height 8
